Goal: Book appointment/travel/reservation

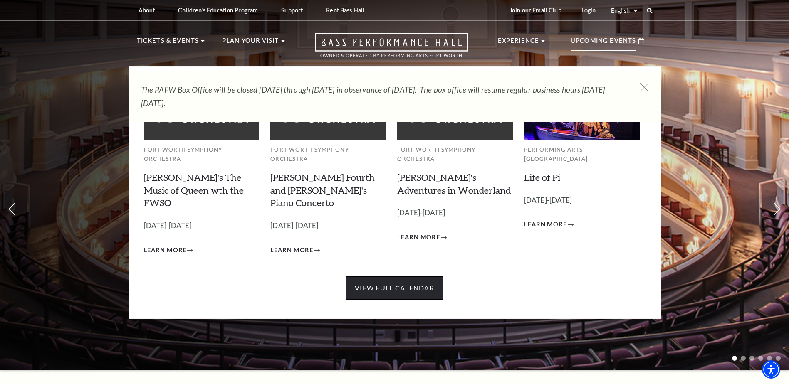
click at [403, 276] on link "View Full Calendar" at bounding box center [394, 287] width 97 height 23
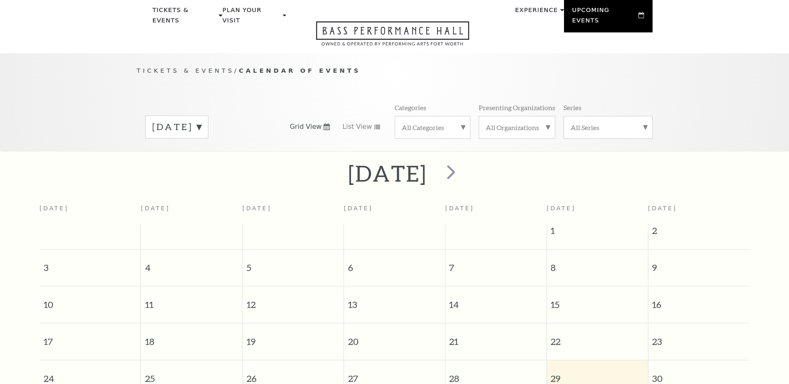
scroll to position [74, 0]
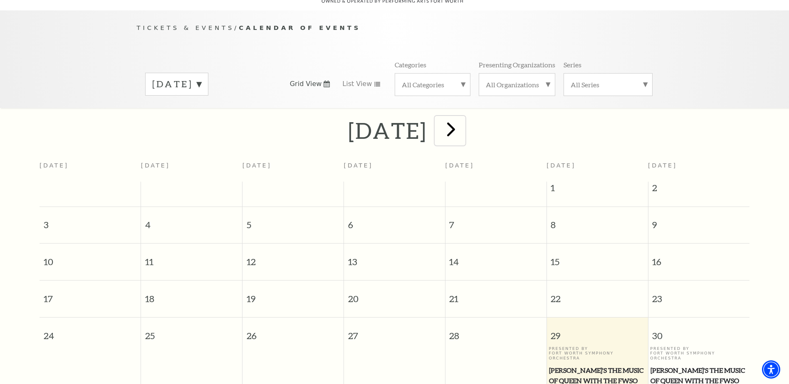
click at [463, 120] on span "next" at bounding box center [451, 129] width 24 height 24
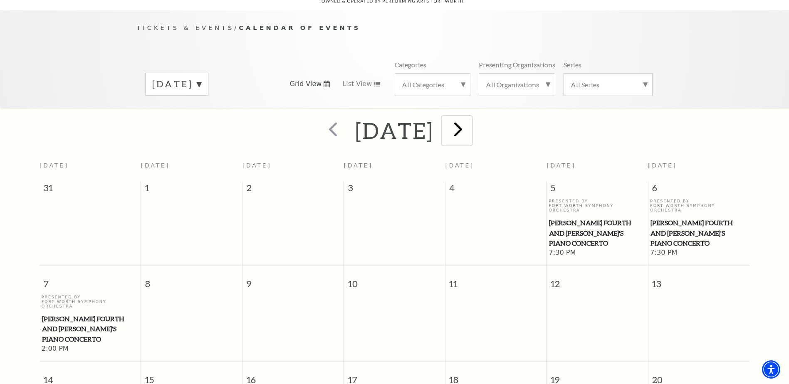
click at [470, 118] on span "next" at bounding box center [458, 129] width 24 height 24
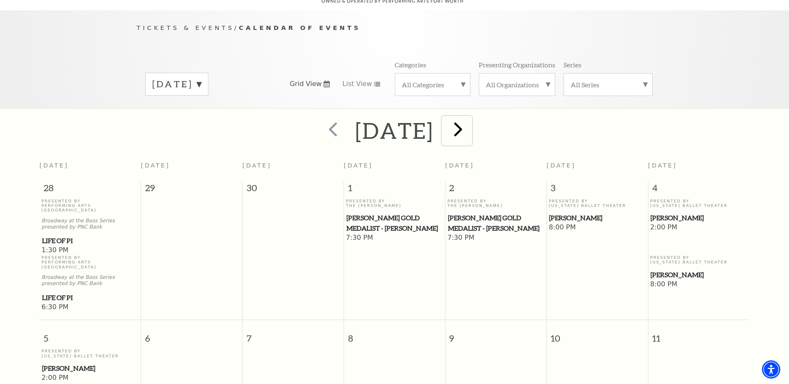
click at [470, 119] on span "next" at bounding box center [458, 129] width 24 height 24
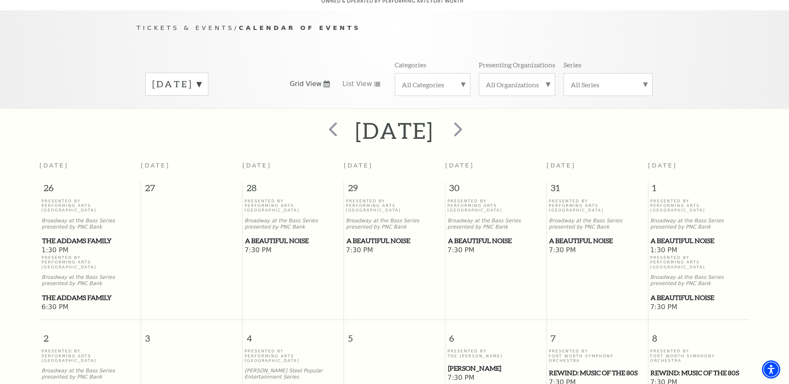
click at [677, 236] on span "A Beautiful Noise" at bounding box center [698, 241] width 96 height 10
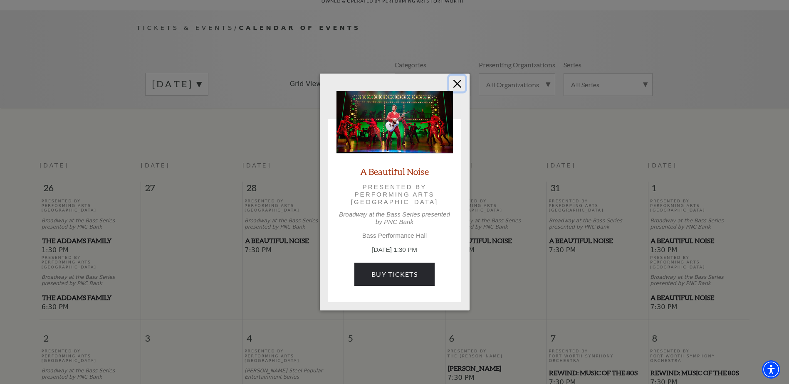
click at [462, 85] on button "Close" at bounding box center [457, 84] width 16 height 16
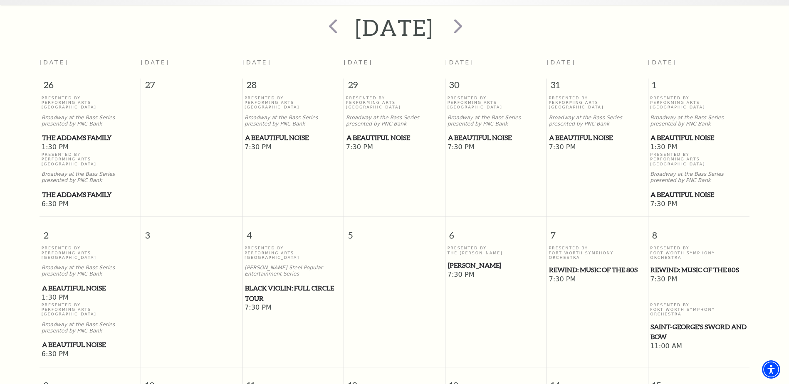
scroll to position [157, 0]
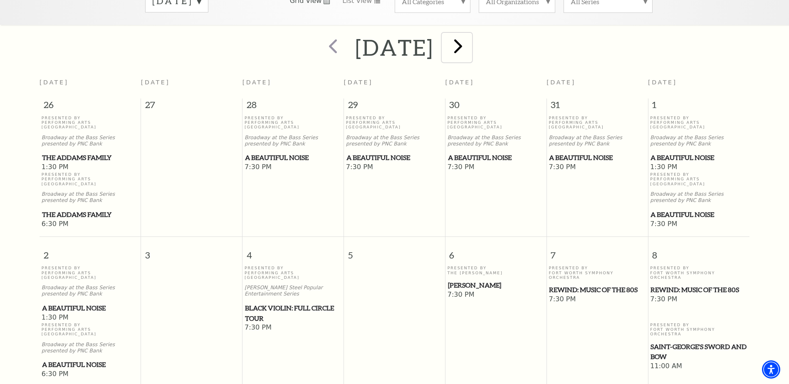
click at [470, 39] on span "next" at bounding box center [458, 46] width 24 height 24
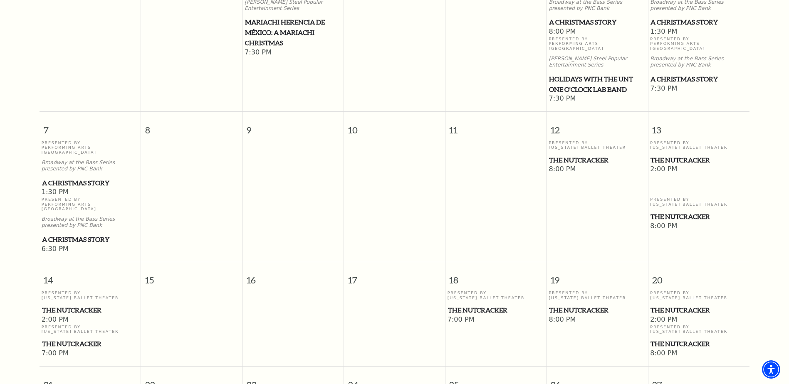
scroll to position [323, 0]
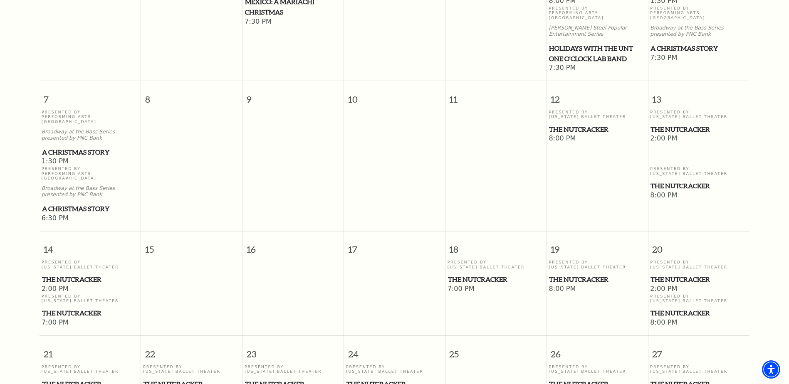
click at [668, 308] on span "The Nutcracker" at bounding box center [698, 313] width 96 height 10
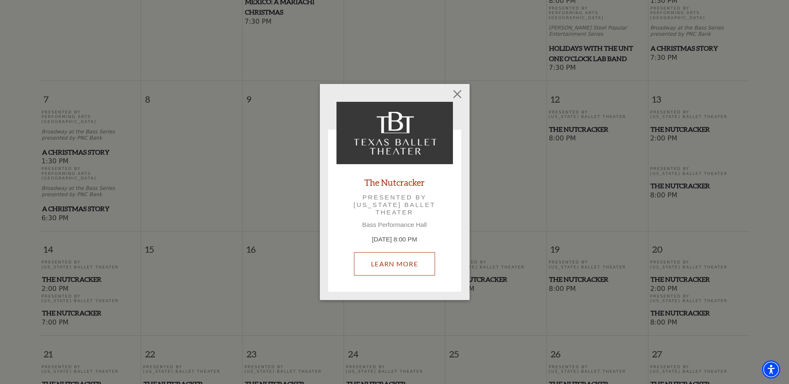
click at [402, 265] on link "Learn More" at bounding box center [394, 263] width 81 height 23
